Goal: Task Accomplishment & Management: Manage account settings

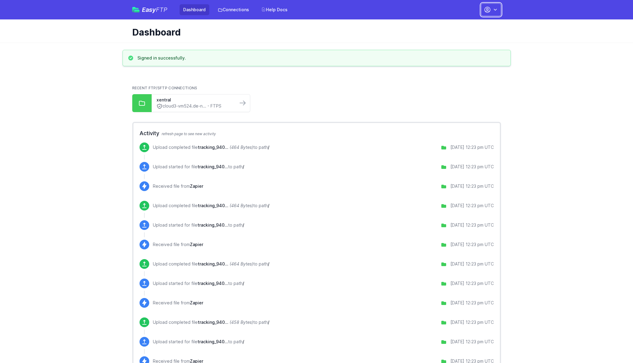
click at [500, 14] on button "button" at bounding box center [491, 9] width 20 height 13
click at [465, 25] on link "Account Settings" at bounding box center [472, 25] width 58 height 11
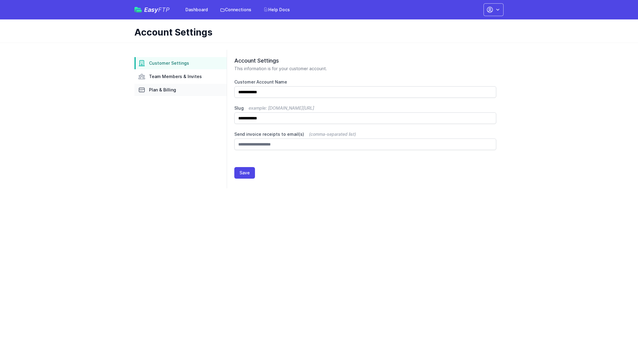
click at [164, 90] on span "Plan & Billing" at bounding box center [162, 90] width 27 height 6
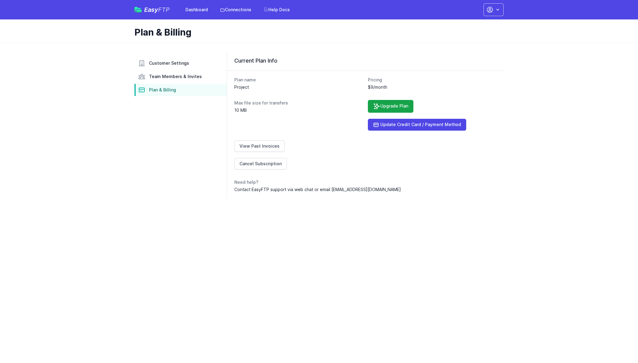
click at [150, 87] on span "Plan & Billing" at bounding box center [162, 90] width 27 height 6
click at [263, 146] on link "View Past Invoices" at bounding box center [259, 146] width 50 height 12
